Goal: Transaction & Acquisition: Purchase product/service

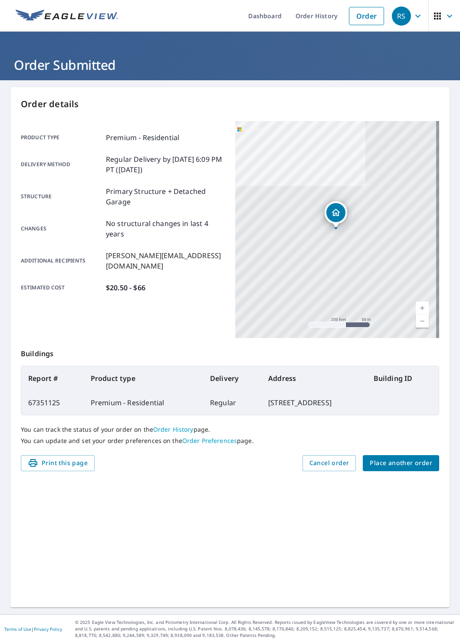
click at [395, 462] on span "Place another order" at bounding box center [401, 463] width 63 height 11
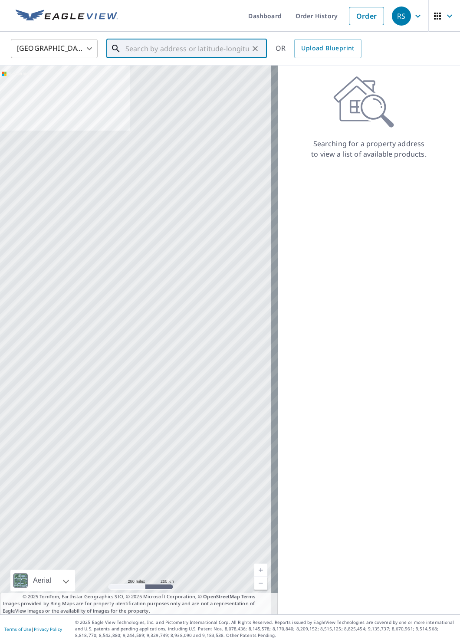
click at [140, 49] on input "text" at bounding box center [187, 48] width 124 height 24
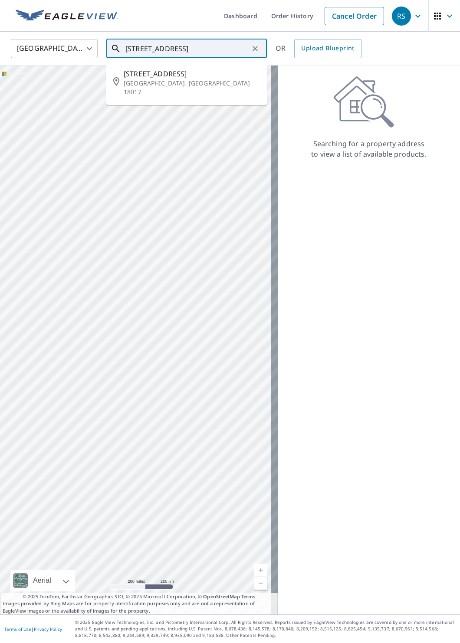
click at [163, 78] on span "[STREET_ADDRESS]" at bounding box center [192, 74] width 136 height 10
type input "[STREET_ADDRESS]"
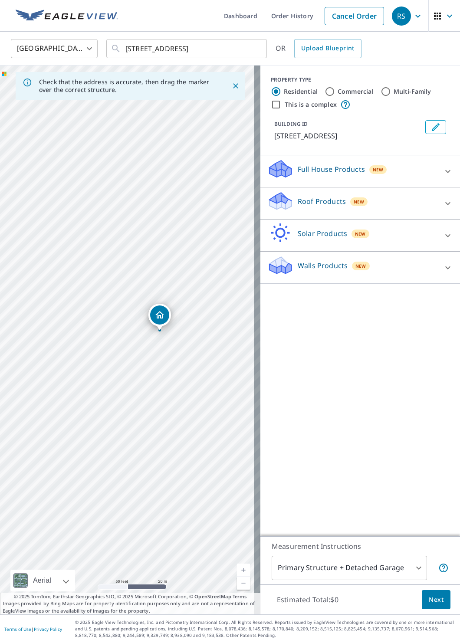
click at [306, 201] on p "Roof Products" at bounding box center [322, 201] width 48 height 10
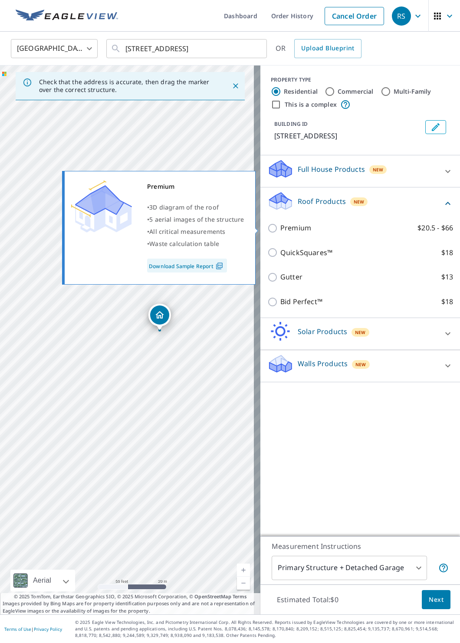
click at [296, 231] on p "Premium" at bounding box center [295, 228] width 31 height 11
click at [280, 231] on input "Premium $20.5 - $66" at bounding box center [273, 228] width 13 height 10
checkbox input "true"
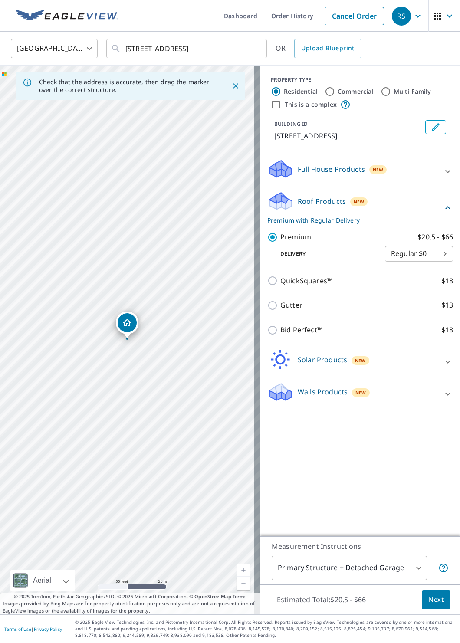
click at [434, 600] on span "Next" at bounding box center [436, 600] width 15 height 11
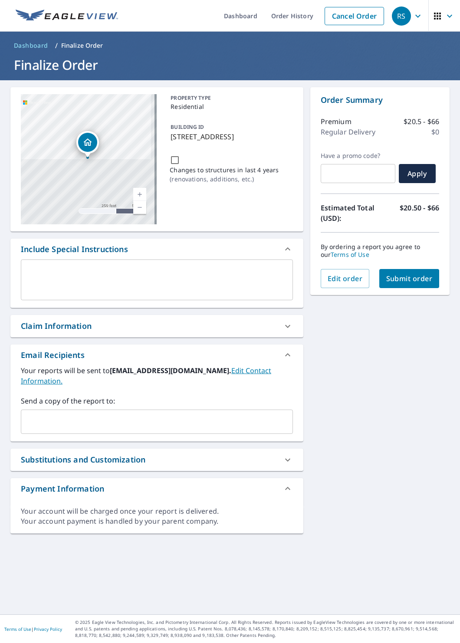
click at [103, 416] on input "text" at bounding box center [150, 422] width 251 height 16
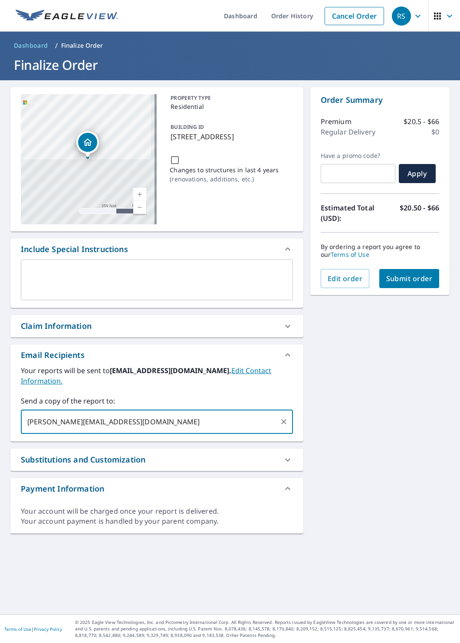
type input "[PERSON_NAME][EMAIL_ADDRESS][DOMAIN_NAME]"
click at [416, 414] on div "[STREET_ADDRESS] A standard road map Aerial A detailed look from above Labels L…" at bounding box center [230, 347] width 460 height 534
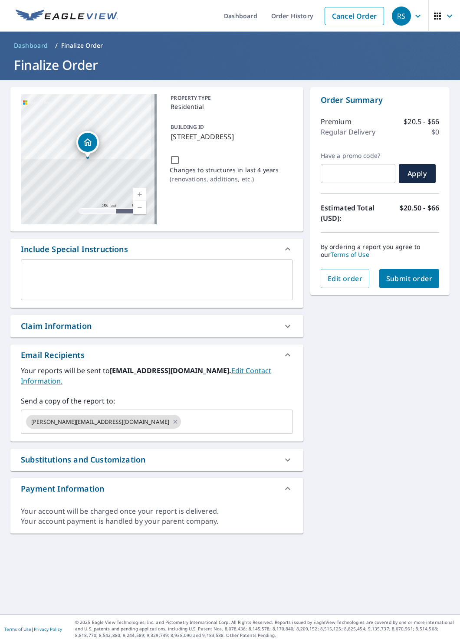
click at [405, 277] on span "Submit order" at bounding box center [409, 279] width 46 height 10
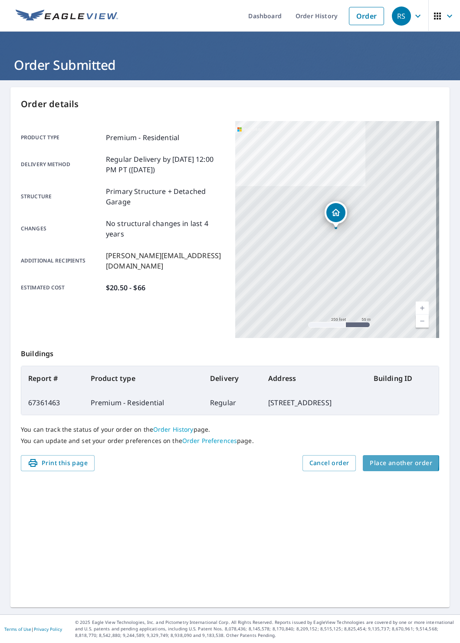
click at [373, 462] on span "Place another order" at bounding box center [401, 463] width 63 height 11
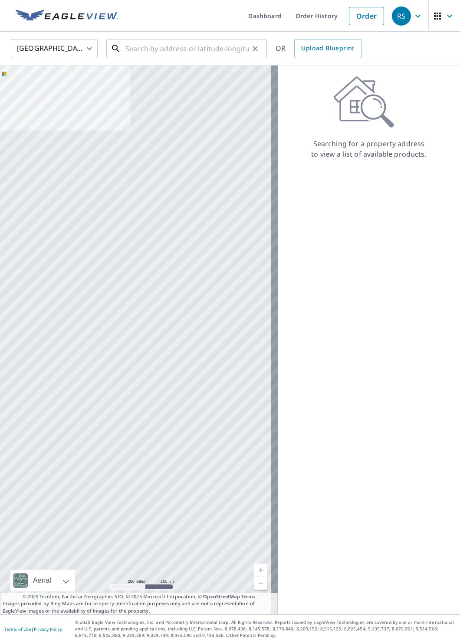
click at [161, 51] on input "text" at bounding box center [187, 48] width 124 height 24
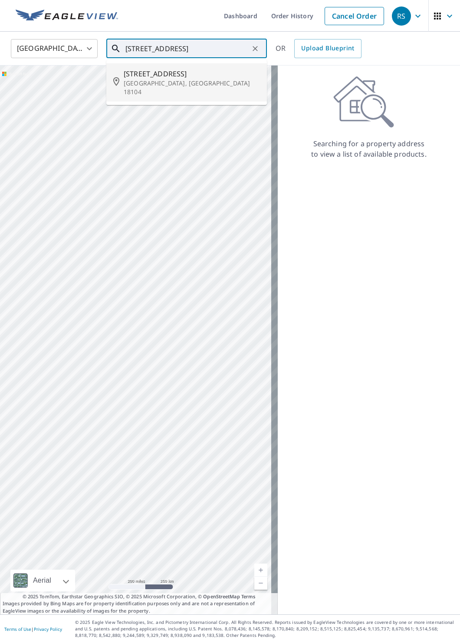
click at [142, 81] on p "[GEOGRAPHIC_DATA], [GEOGRAPHIC_DATA] 18104" at bounding box center [192, 87] width 136 height 17
type input "[STREET_ADDRESS]"
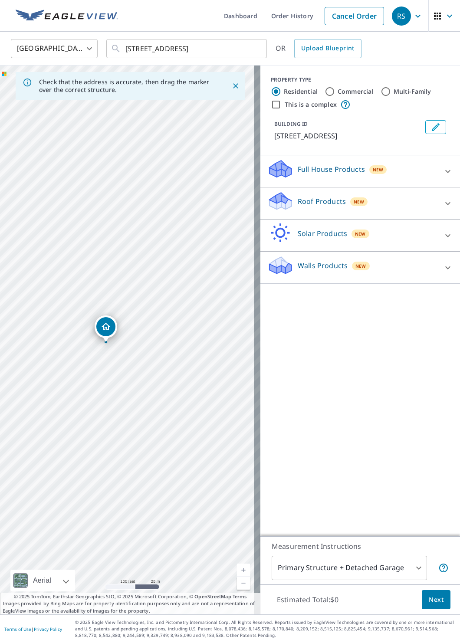
click at [303, 200] on p "Roof Products" at bounding box center [322, 201] width 48 height 10
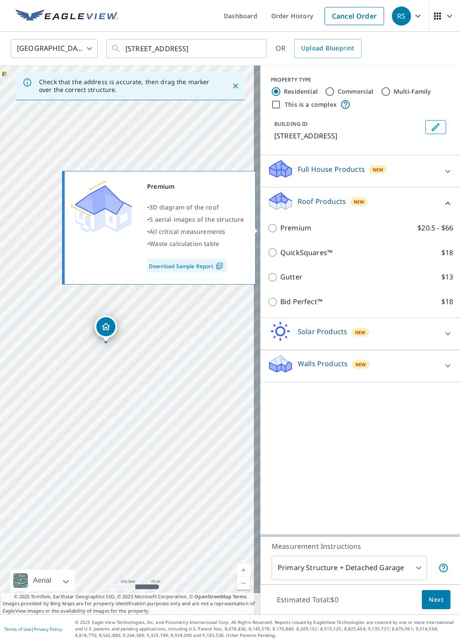
click at [284, 232] on p "Premium" at bounding box center [295, 228] width 31 height 11
click at [280, 232] on input "Premium $20.5 - $66" at bounding box center [273, 228] width 13 height 10
checkbox input "true"
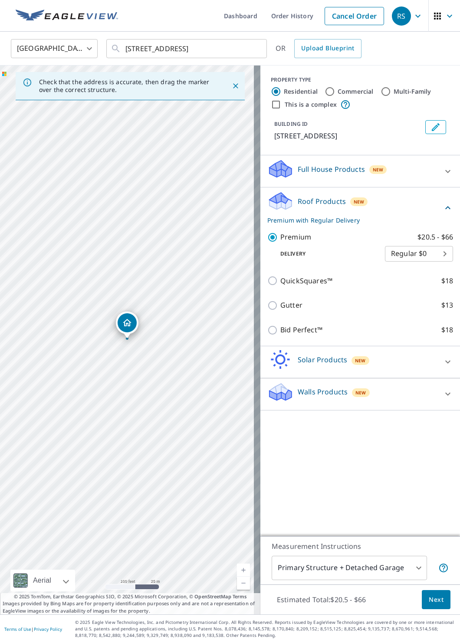
click at [434, 597] on span "Next" at bounding box center [436, 600] width 15 height 11
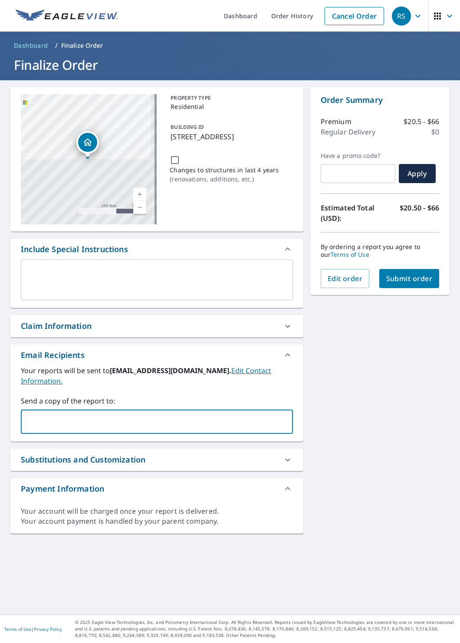
click at [100, 414] on input "text" at bounding box center [150, 422] width 251 height 16
type input "[PERSON_NAME][EMAIL_ADDRESS][DOMAIN_NAME]"
click at [420, 284] on button "Submit order" at bounding box center [409, 278] width 60 height 19
